Goal: Task Accomplishment & Management: Use online tool/utility

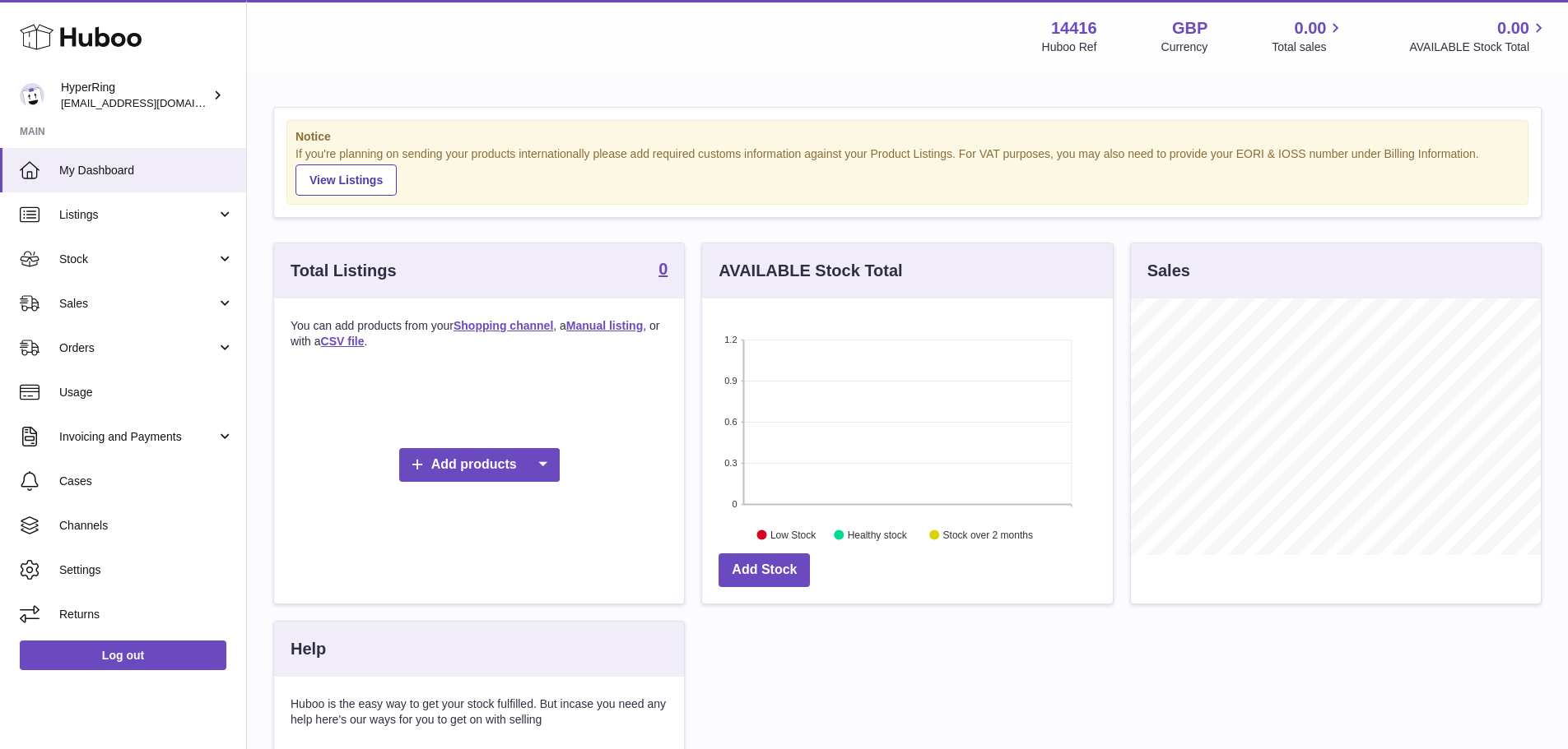
scroll to position [257, 411]
click at [116, 524] on span "Channels" at bounding box center [146, 526] width 174 height 16
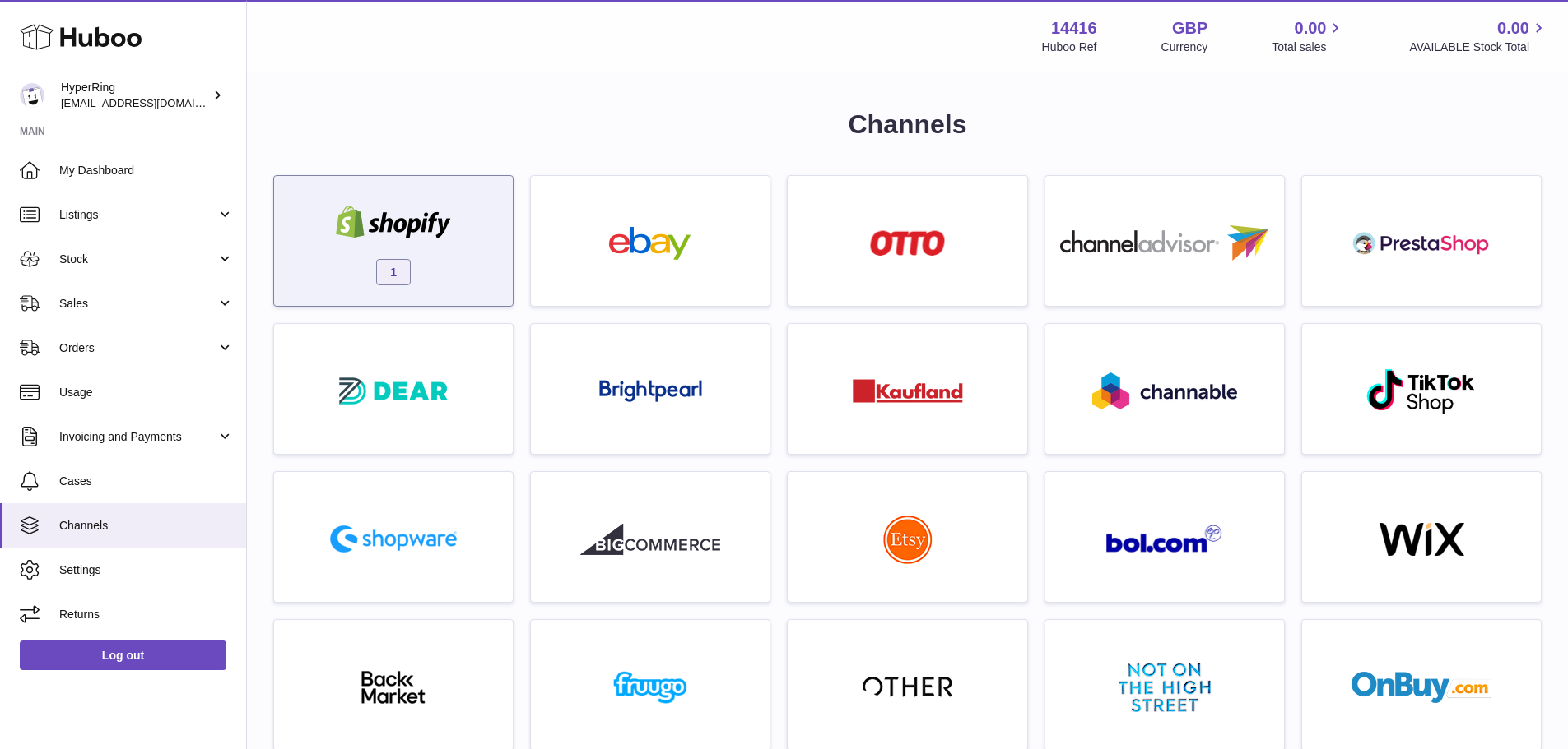
click at [383, 238] on div at bounding box center [393, 224] width 140 height 37
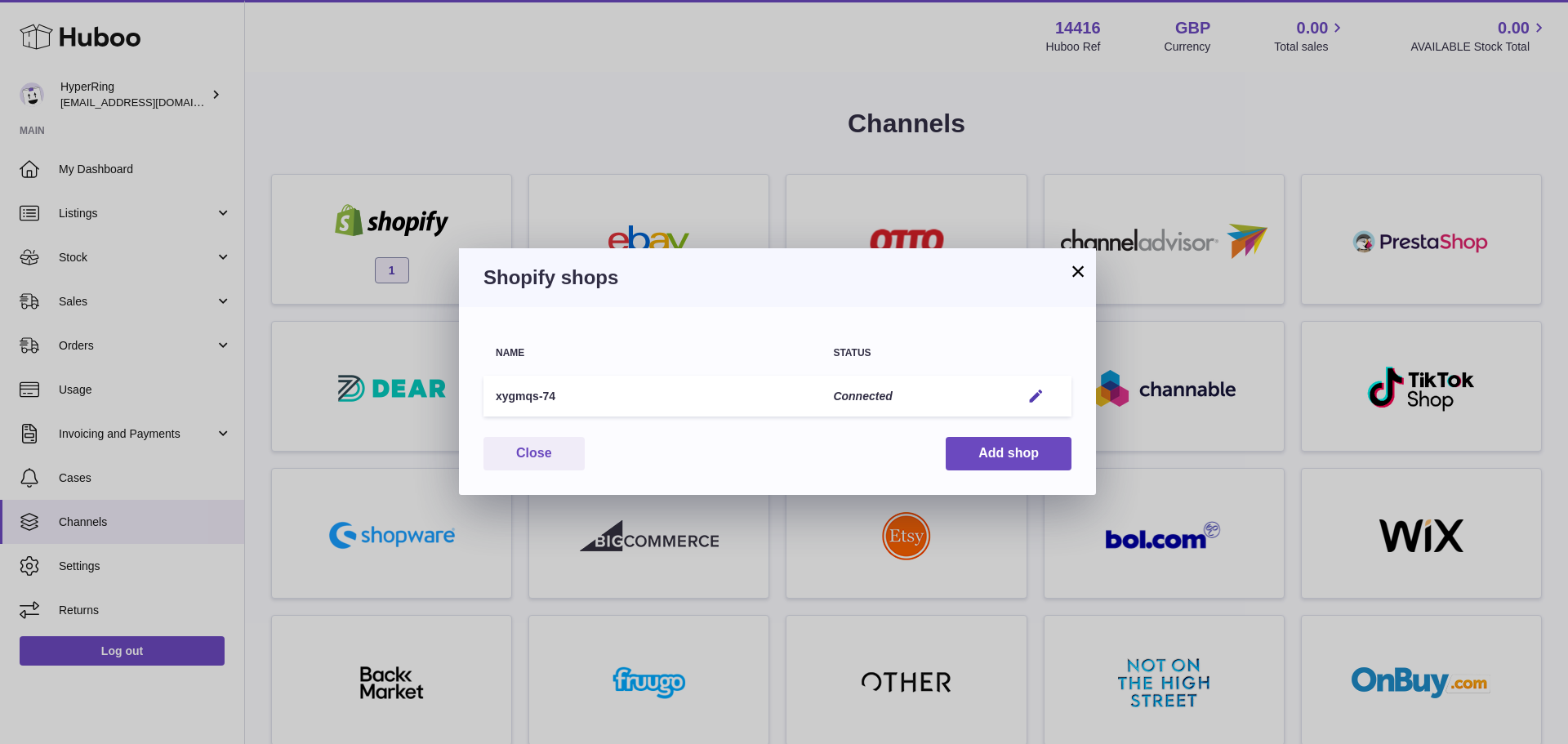
drag, startPoint x: 471, startPoint y: 103, endPoint x: 389, endPoint y: 137, distance: 88.8
click at [471, 102] on div "× Shopify shops Name Status xygmqs-74 Connected Edit You have not connected sho…" at bounding box center [784, 372] width 1568 height 744
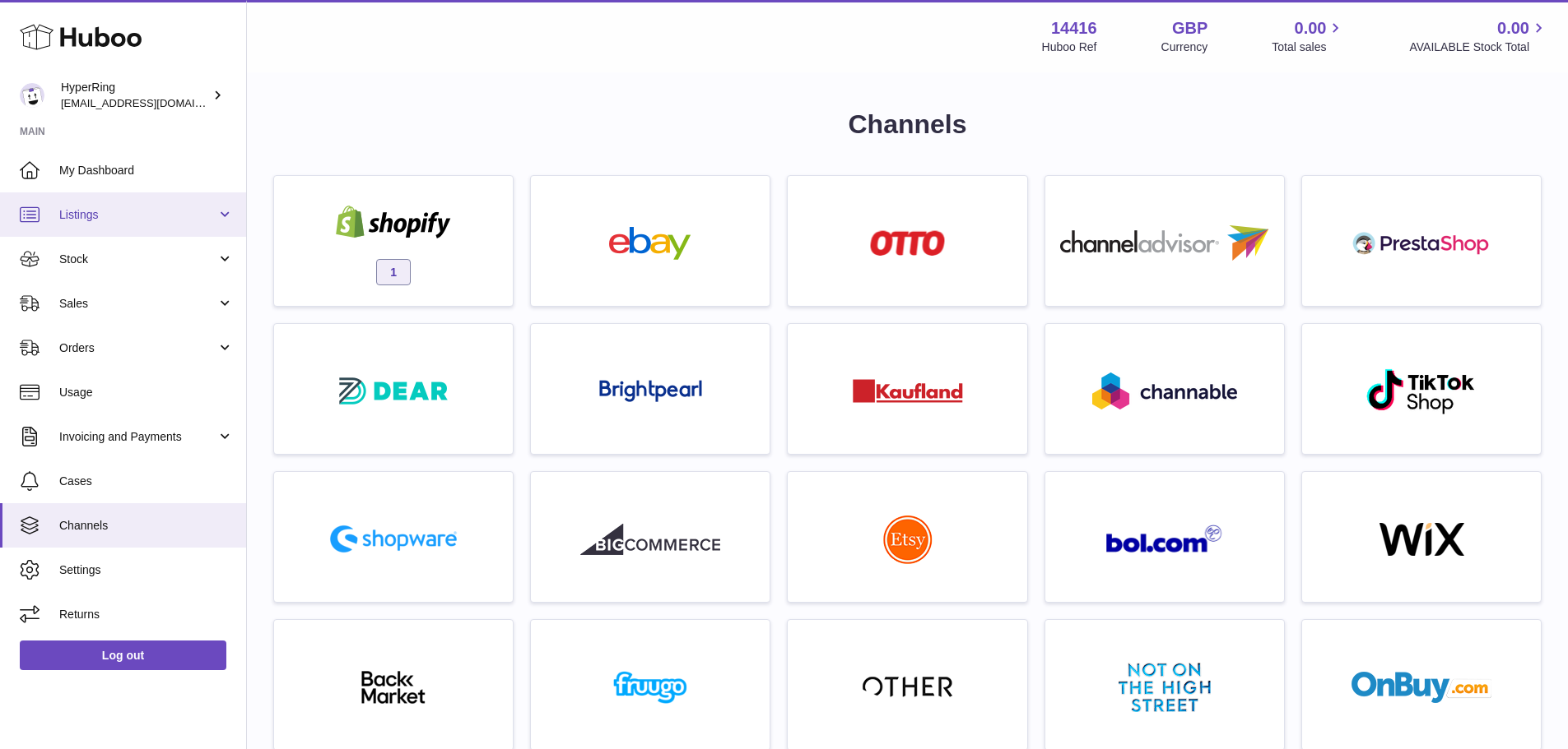
click at [77, 220] on span "Listings" at bounding box center [137, 215] width 157 height 16
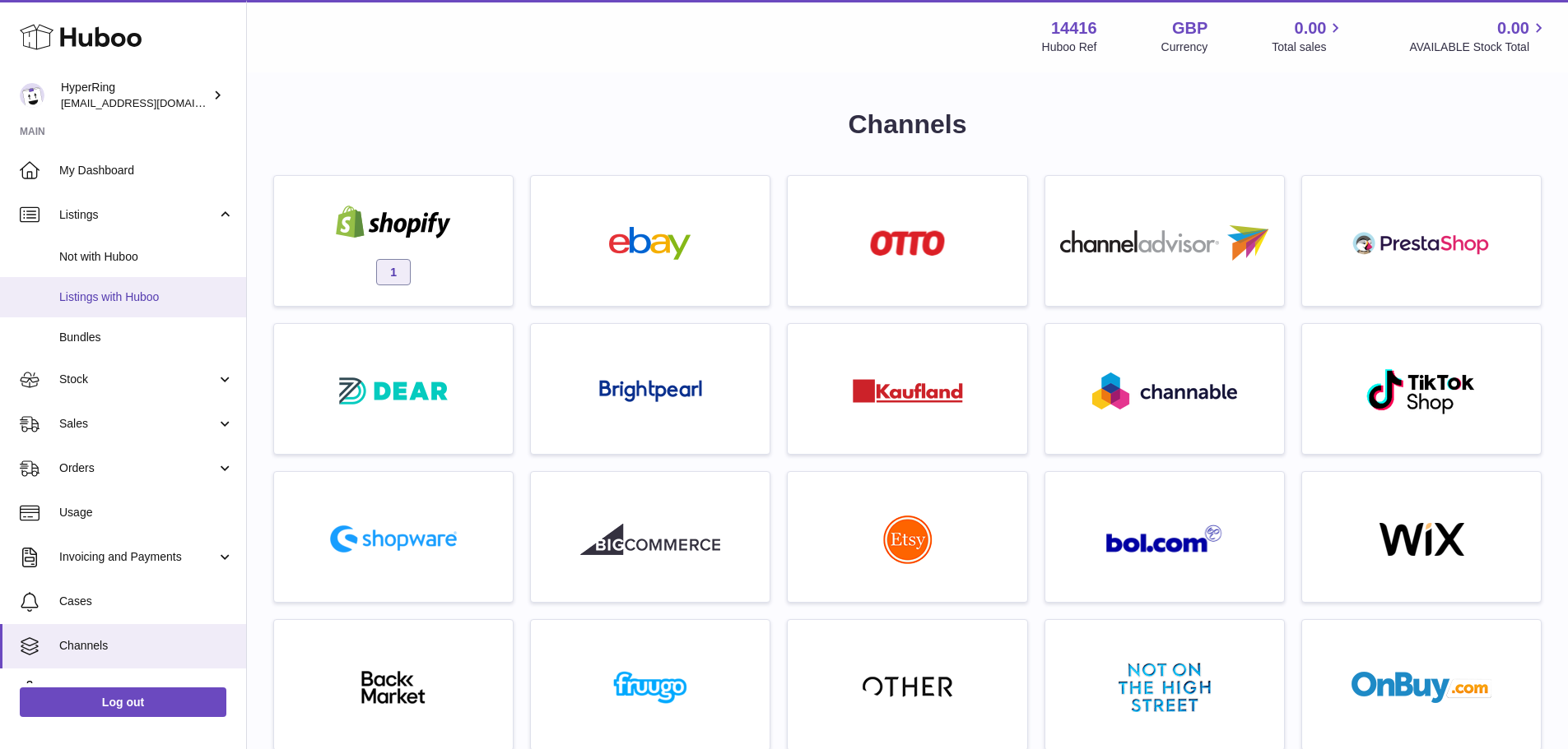
click at [94, 288] on link "Listings with Huboo" at bounding box center [123, 297] width 246 height 40
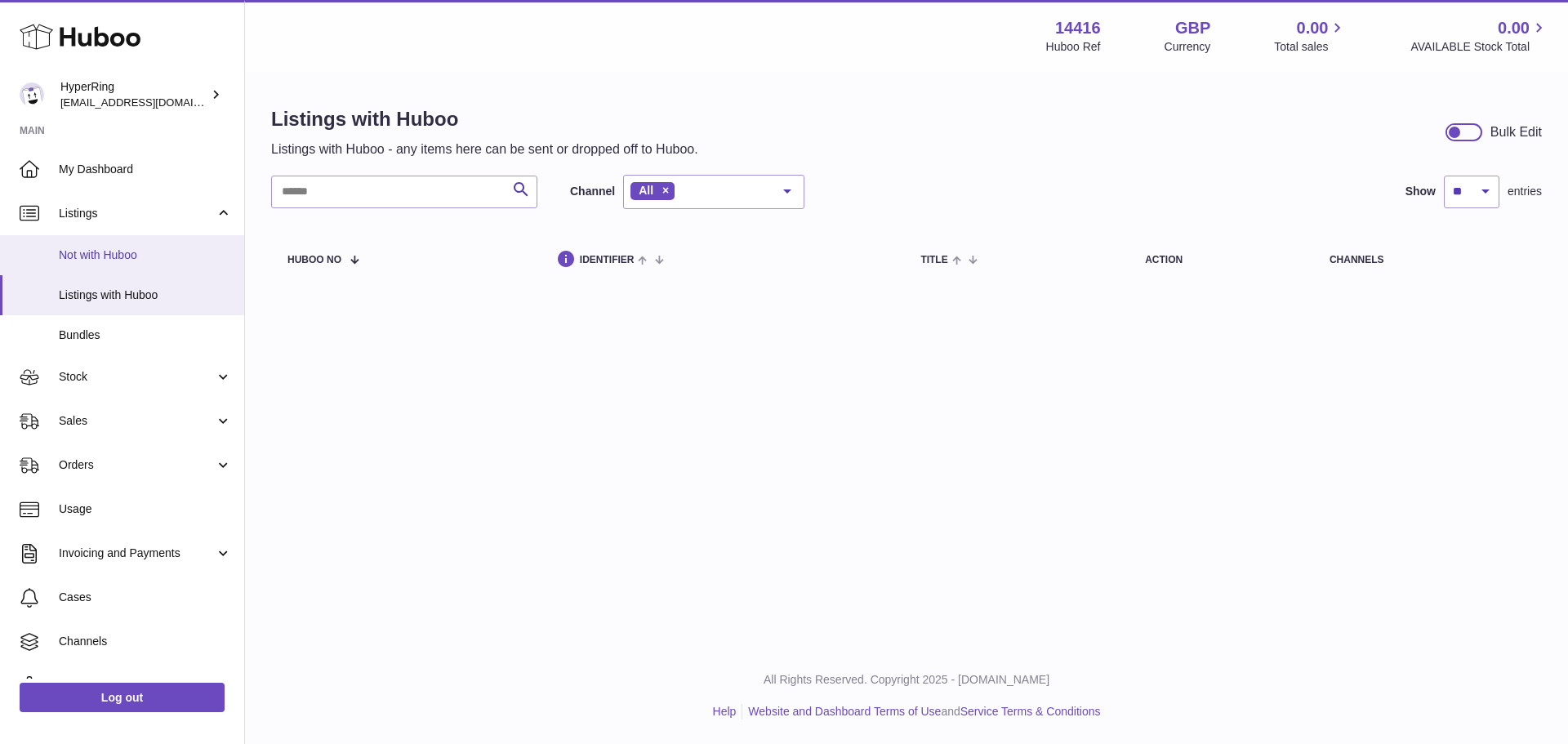
click at [77, 261] on span "Not with Huboo" at bounding box center [145, 255] width 173 height 16
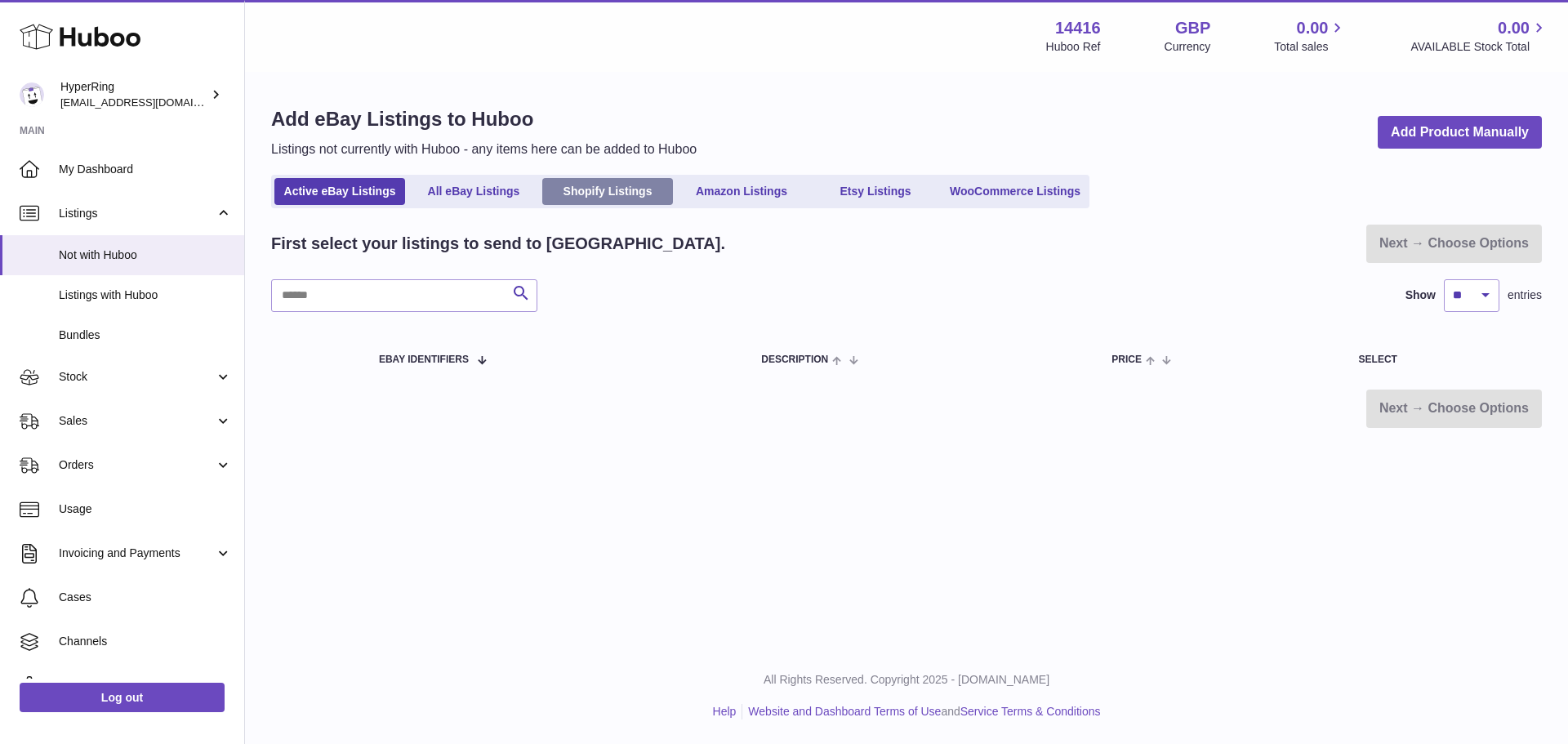
click at [601, 203] on link "Shopify Listings" at bounding box center [608, 191] width 130 height 27
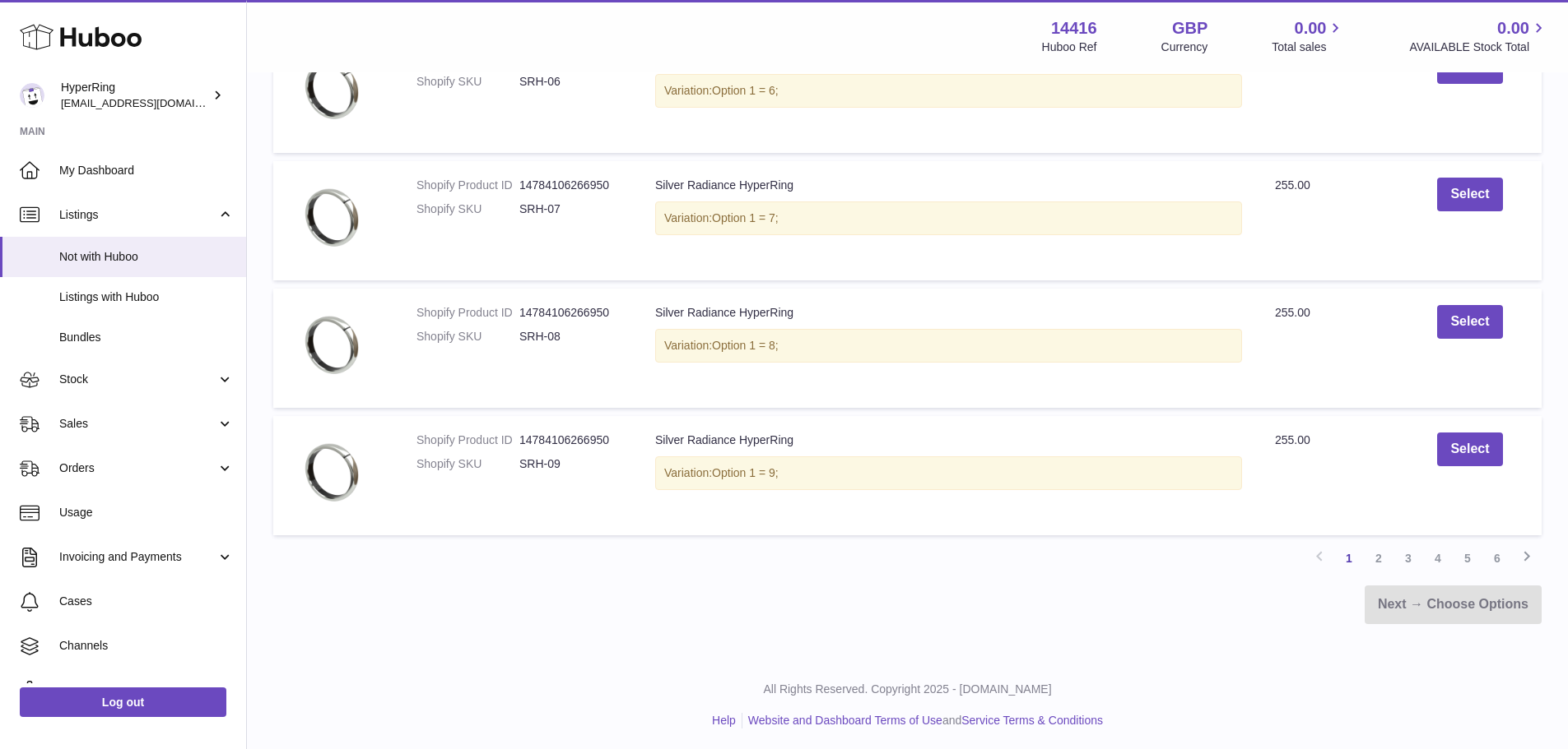
scroll to position [1157, 0]
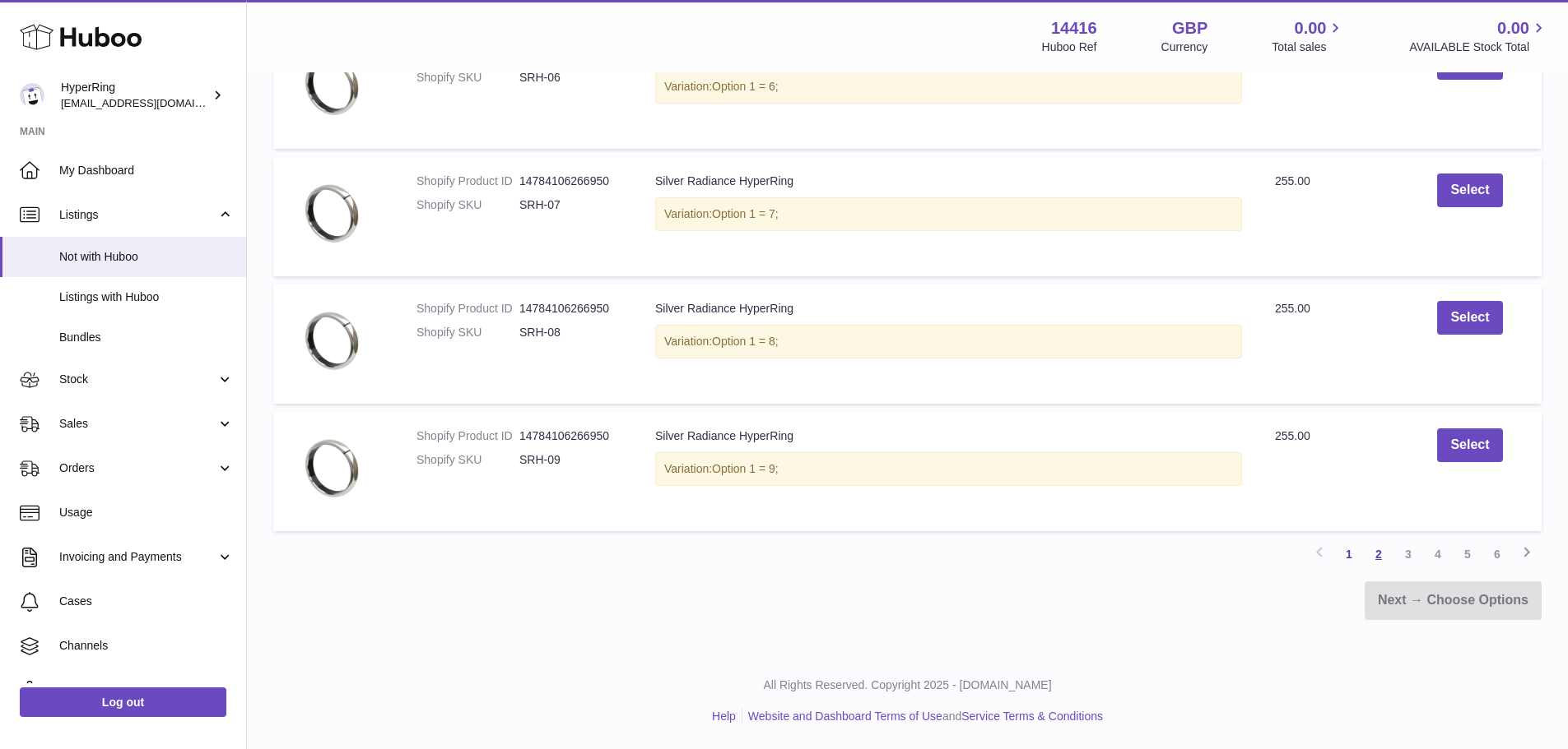
click at [1386, 556] on link "2" at bounding box center [1378, 554] width 29 height 29
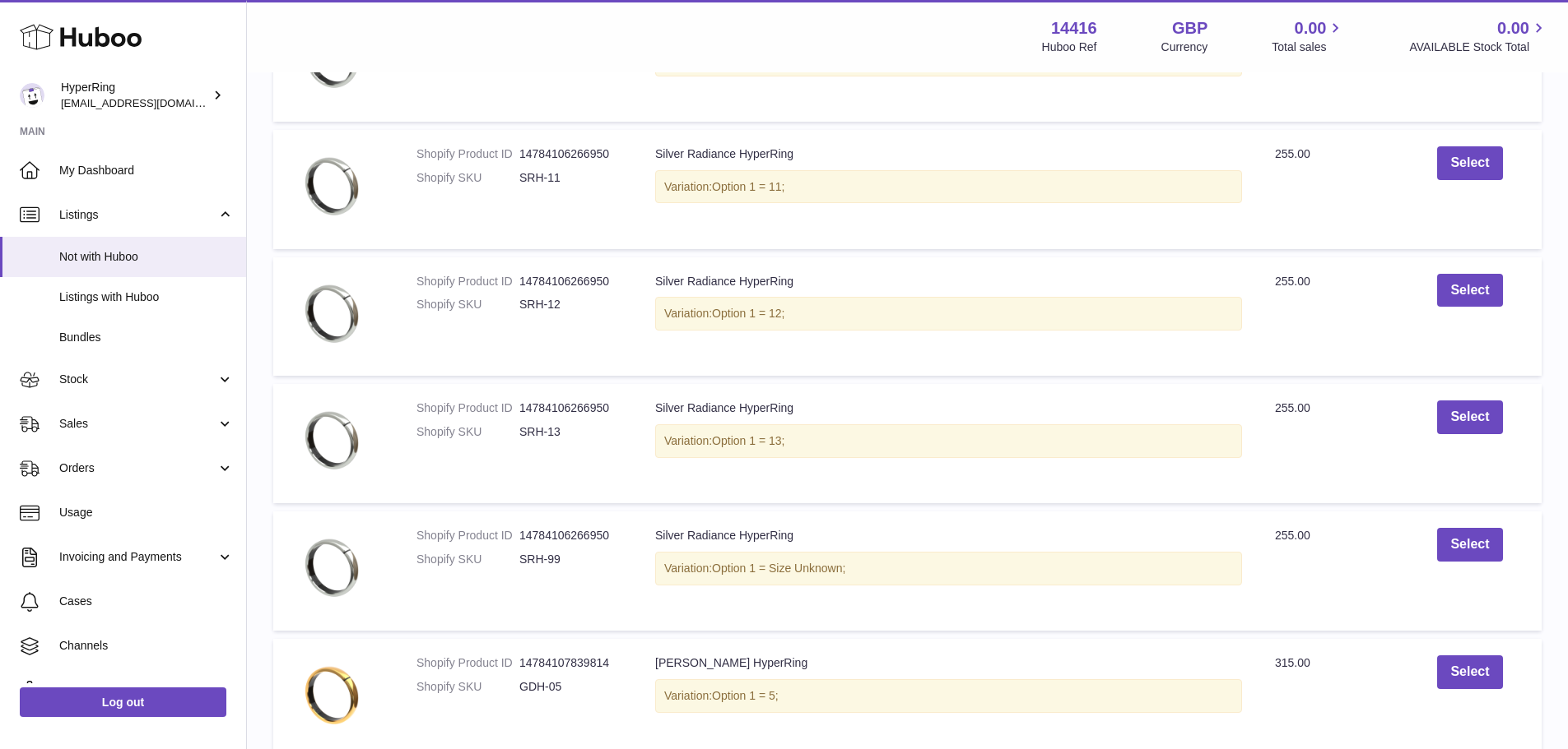
scroll to position [1157, 0]
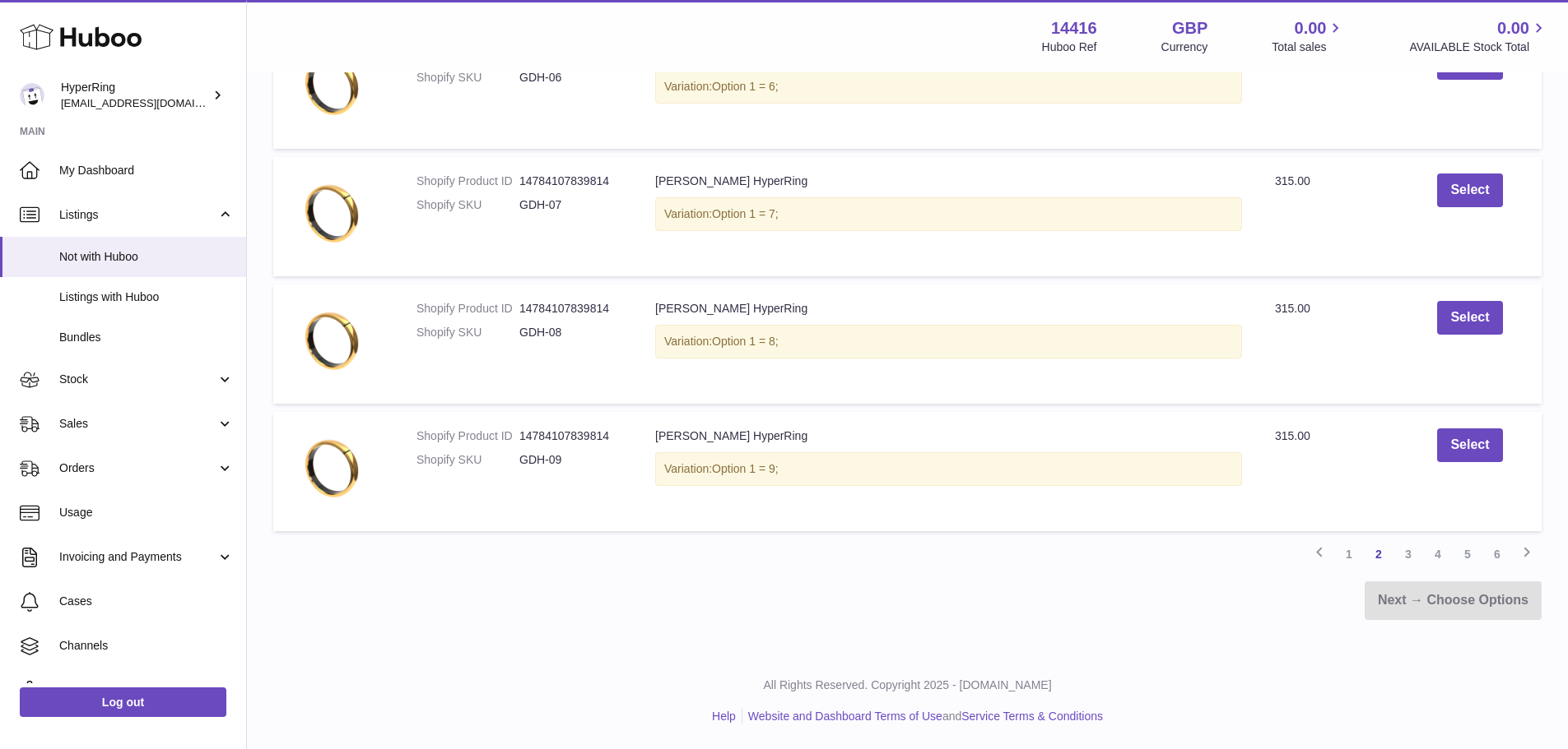
drag, startPoint x: 1104, startPoint y: 288, endPoint x: 1091, endPoint y: 556, distance: 268.3
click at [1400, 557] on link "3" at bounding box center [1407, 554] width 29 height 29
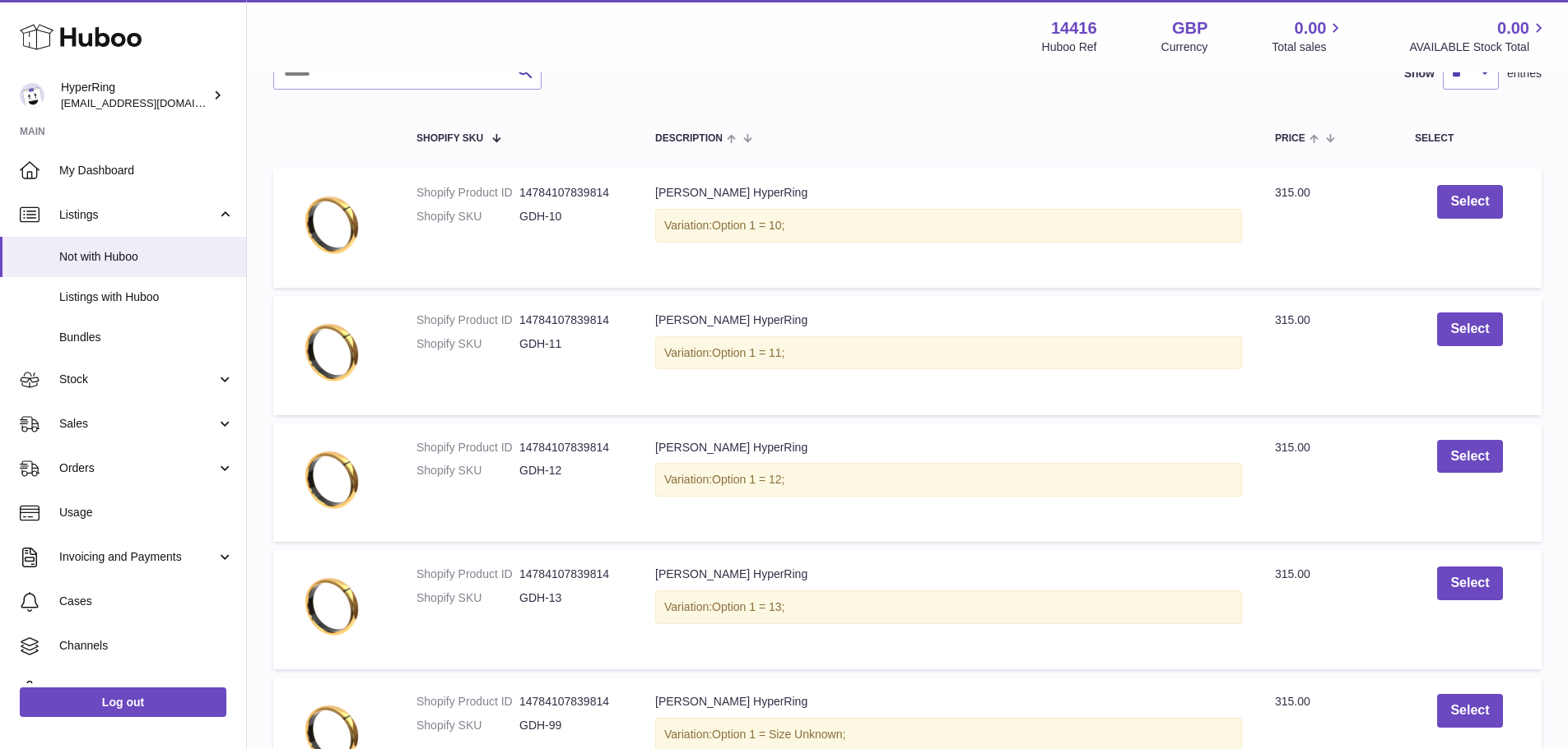
scroll to position [74, 0]
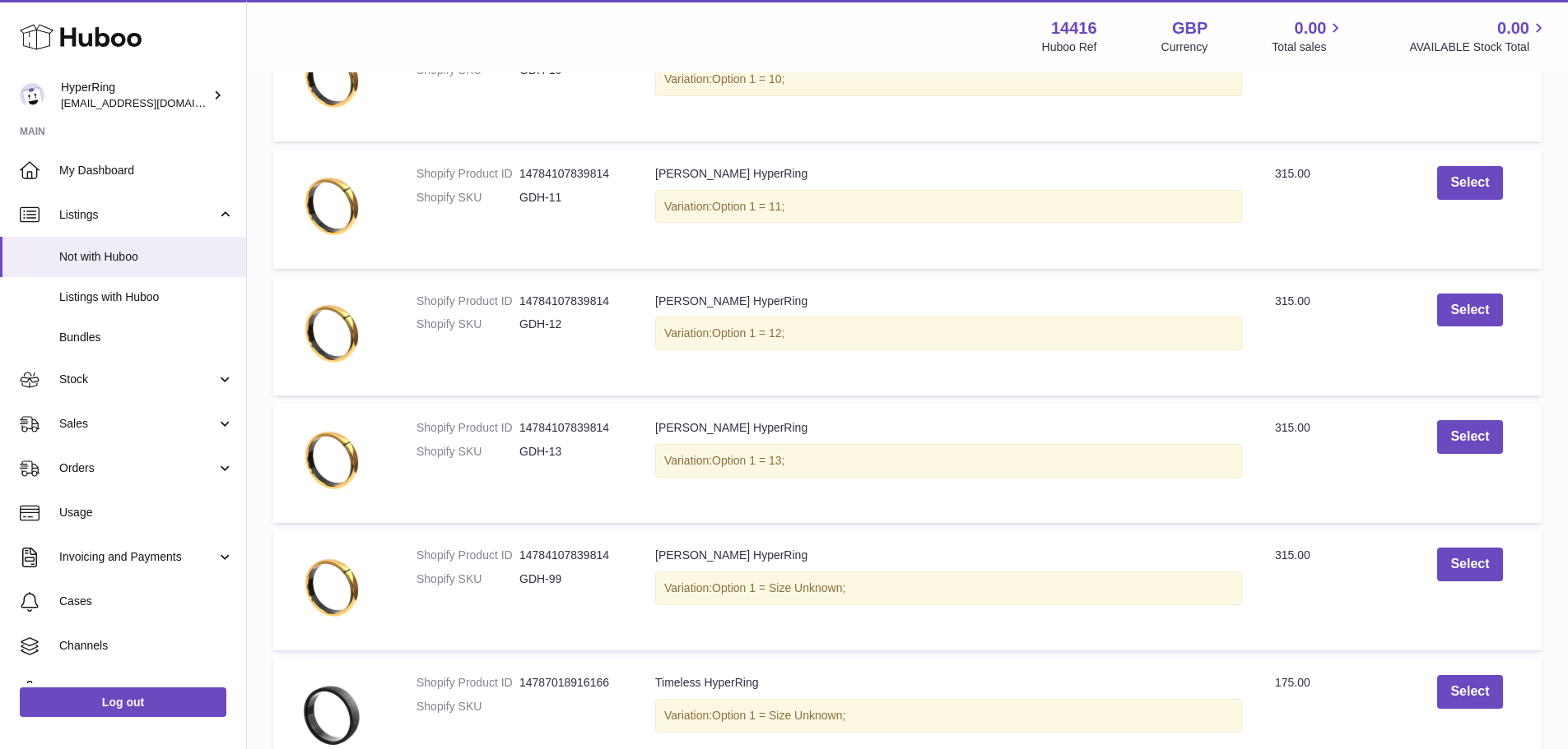
drag, startPoint x: 924, startPoint y: 268, endPoint x: 905, endPoint y: 423, distance: 156.2
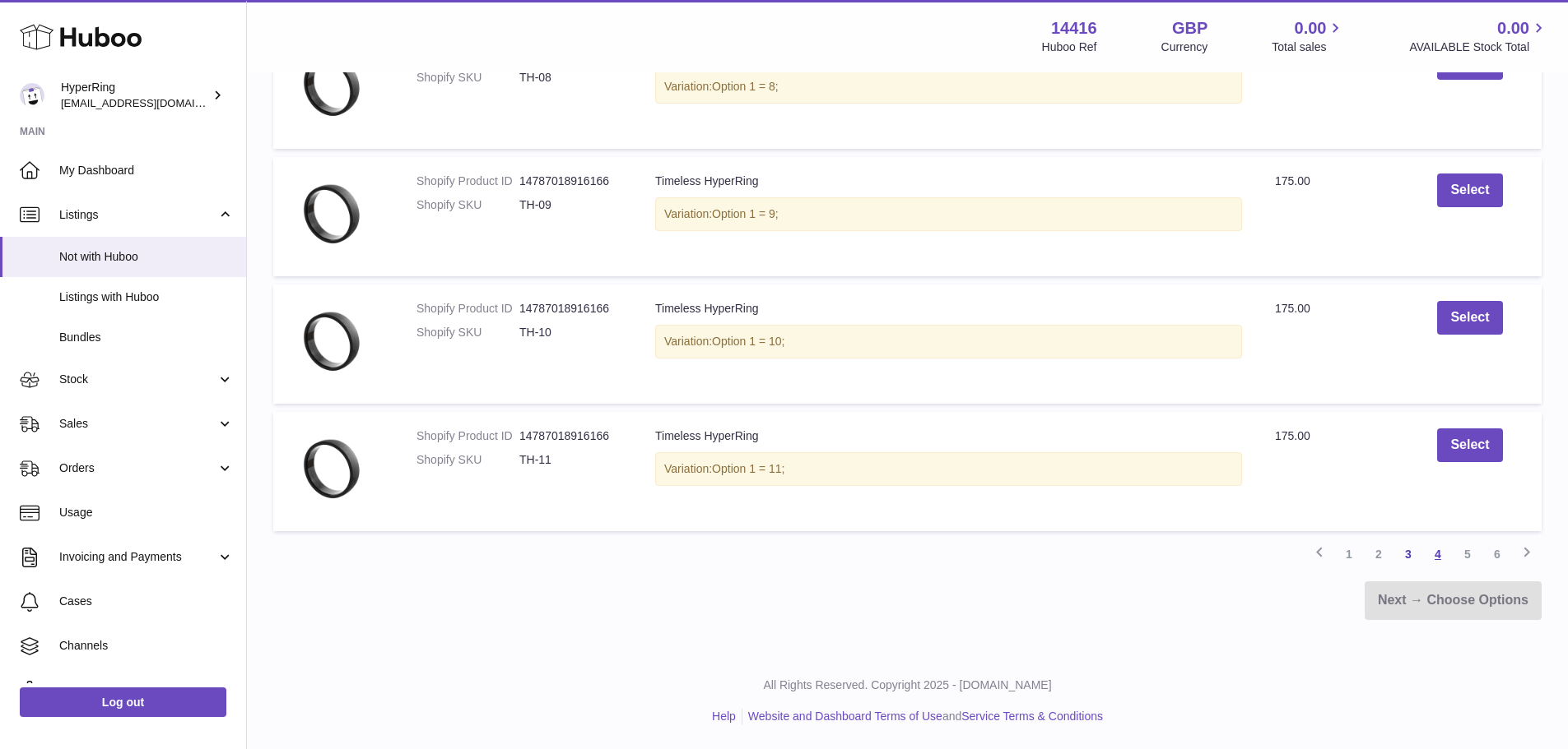
click at [1437, 560] on link "4" at bounding box center [1437, 554] width 29 height 29
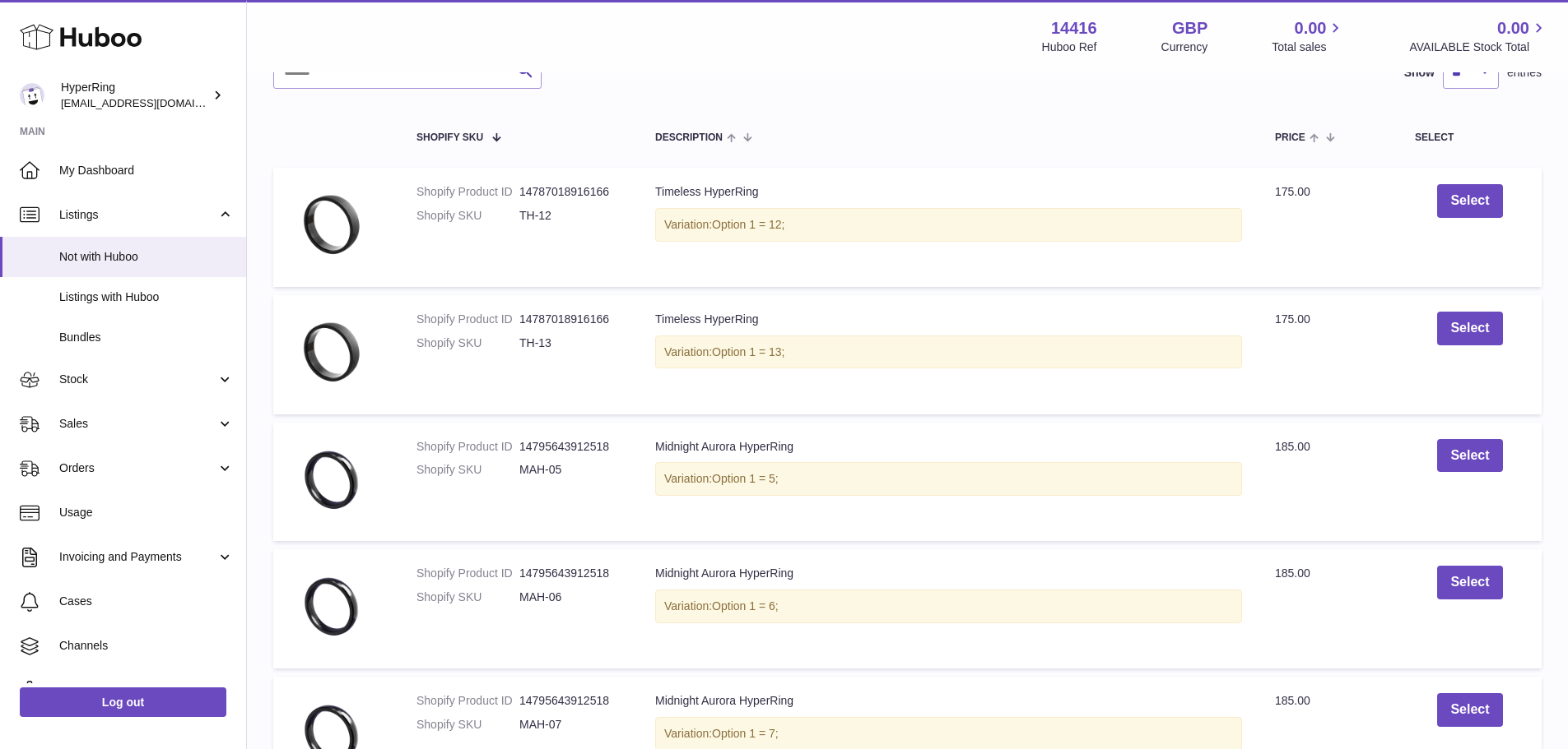
scroll to position [74, 0]
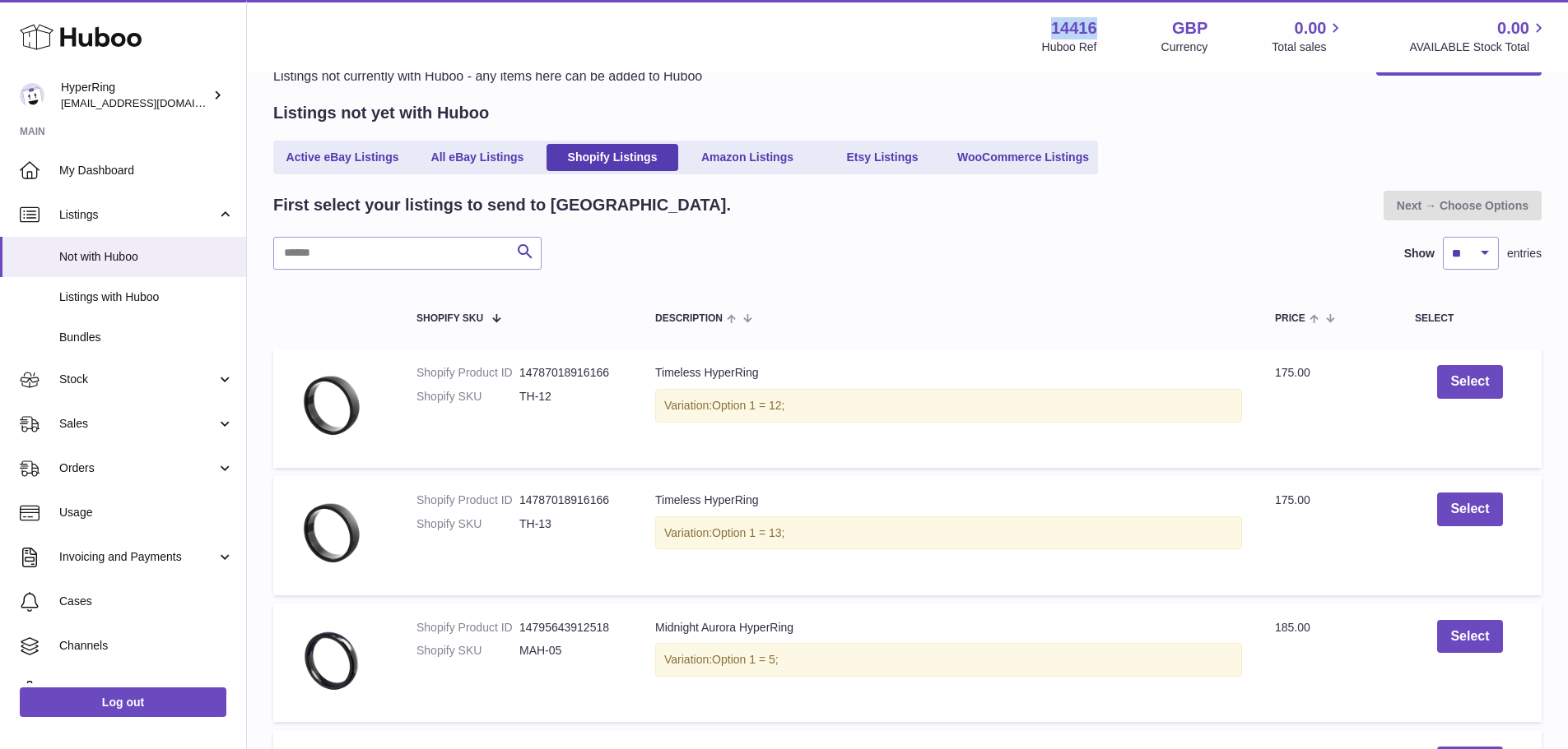
drag, startPoint x: 1092, startPoint y: 24, endPoint x: 1033, endPoint y: 32, distance: 59.5
click at [1042, 32] on div "14416 Huboo Ref GBP Currency 0.00 Total sales 0.00 AVAILABLE Stock Total" at bounding box center [1294, 36] width 506 height 38
copy strong "14416"
